Goal: Information Seeking & Learning: Learn about a topic

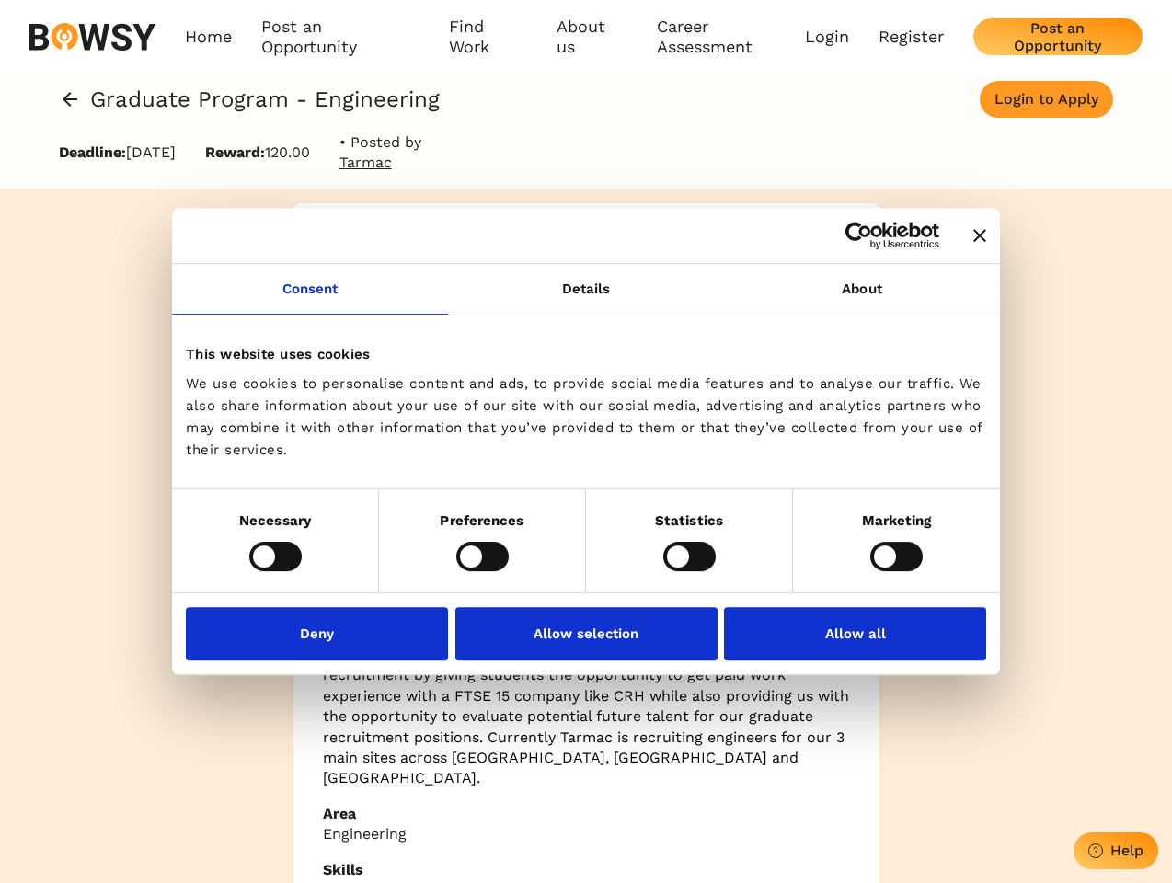
click at [973, 236] on icon "Close banner" at bounding box center [979, 235] width 13 height 13
click at [310, 300] on link "Consent" at bounding box center [310, 289] width 276 height 51
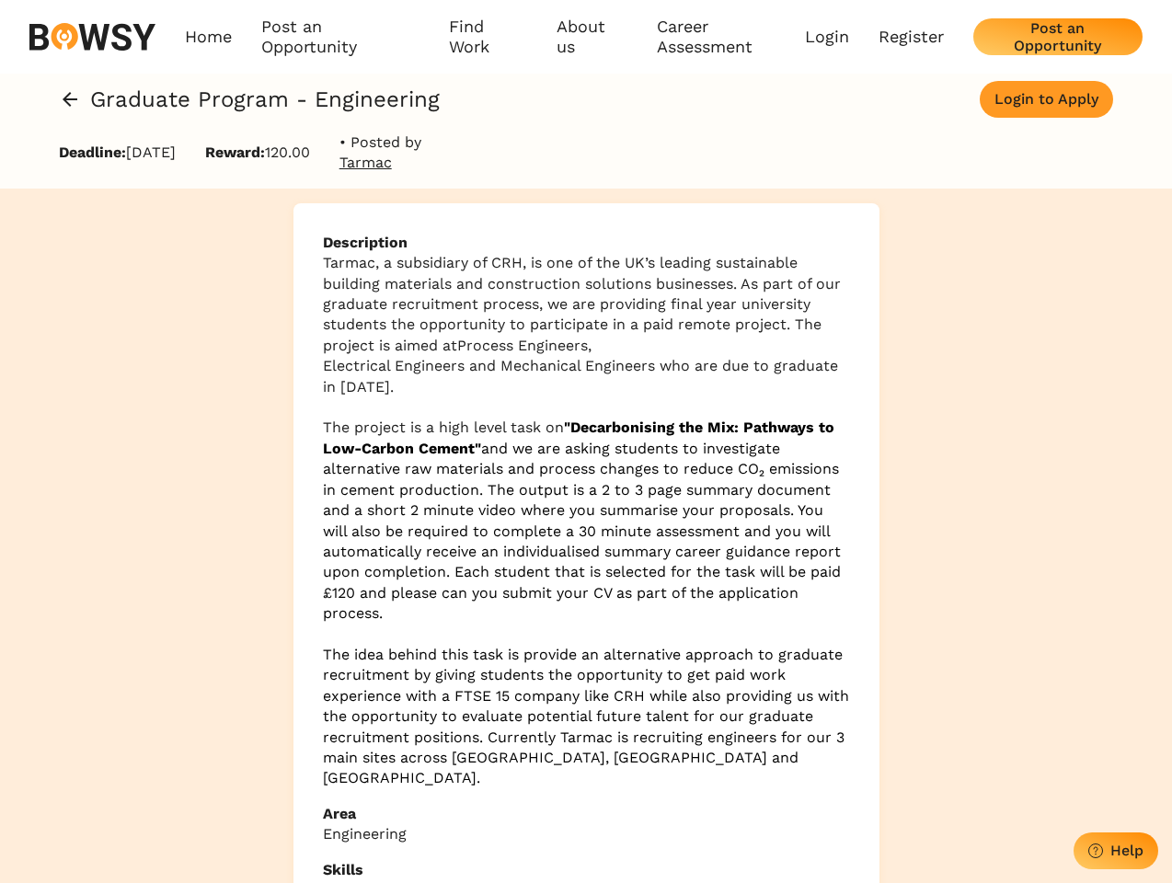
click at [586, 300] on p "Tarmac, a subsidiary of CRH, is one of the UK’s leading sustainable building ma…" at bounding box center [586, 304] width 527 height 103
click at [862, 300] on div "Description Tarmac, a subsidiary of CRH, is one of the UK’s leading sustainable…" at bounding box center [586, 626] width 586 height 847
click at [275, 556] on div "Description Tarmac, a subsidiary of CRH, is one of the UK’s leading sustainable…" at bounding box center [586, 627] width 1172 height 876
click at [482, 556] on span "and we are asking students to investigate alternative raw materials and process…" at bounding box center [582, 531] width 518 height 182
click at [689, 556] on span "and we are asking students to investigate alternative raw materials and process…" at bounding box center [582, 531] width 518 height 182
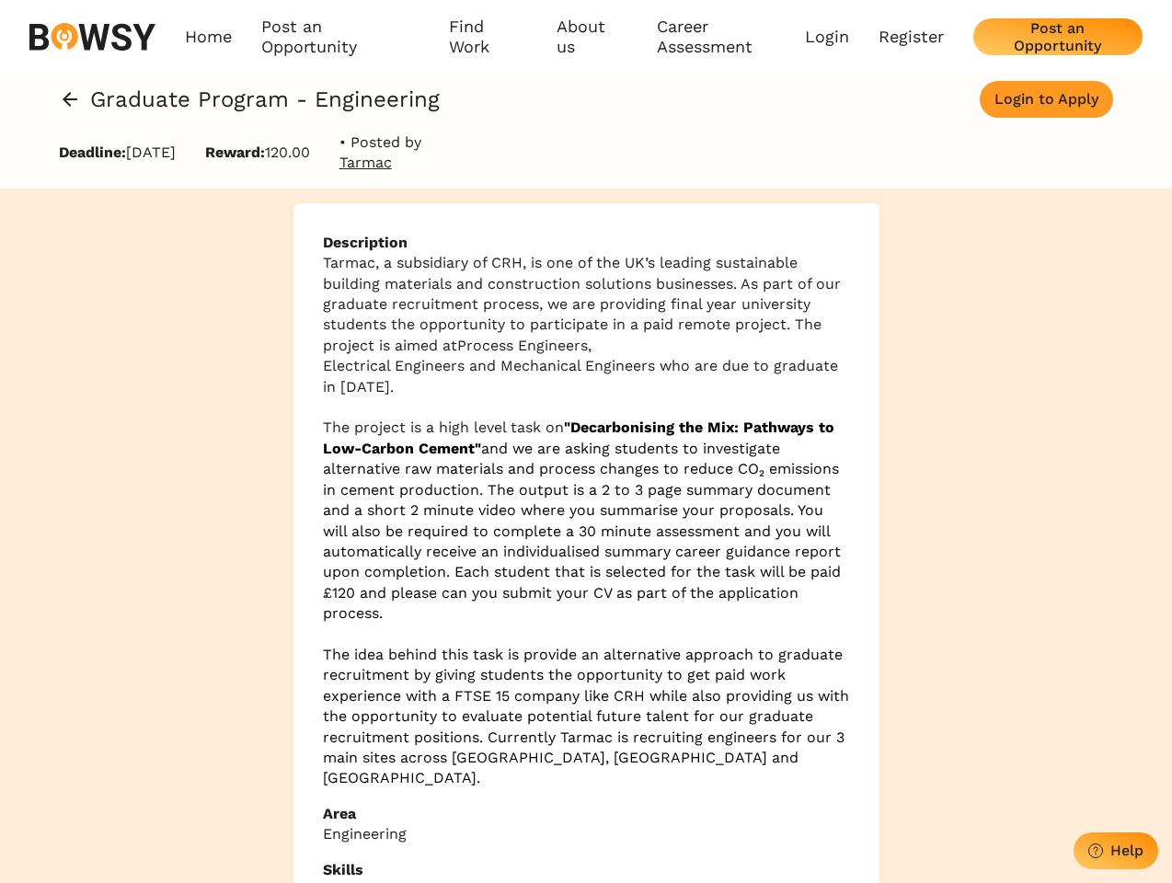
click at [896, 556] on div "Description Tarmac, a subsidiary of CRH, is one of the UK’s leading sustainable…" at bounding box center [586, 627] width 1172 height 876
click at [323, 633] on span at bounding box center [325, 633] width 5 height 17
click at [586, 633] on p at bounding box center [586, 634] width 527 height 20
